Goal: Transaction & Acquisition: Purchase product/service

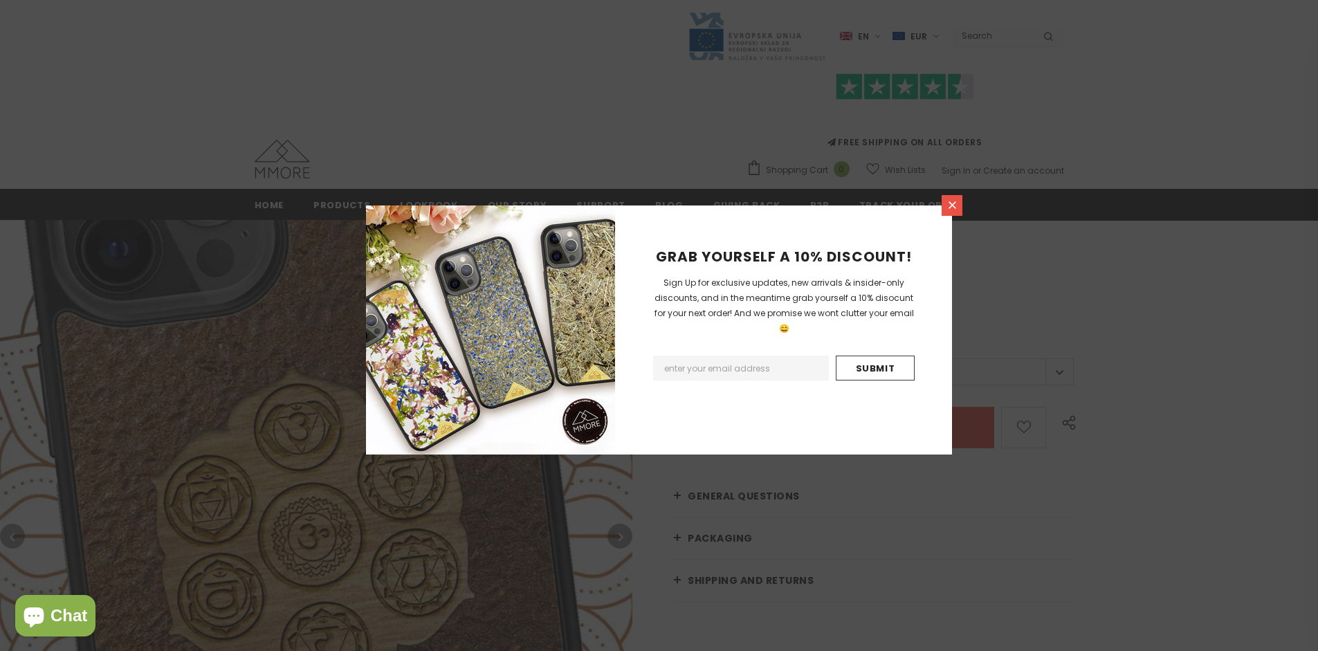
click at [952, 205] on icon at bounding box center [953, 205] width 8 height 8
